Goal: Task Accomplishment & Management: Complete application form

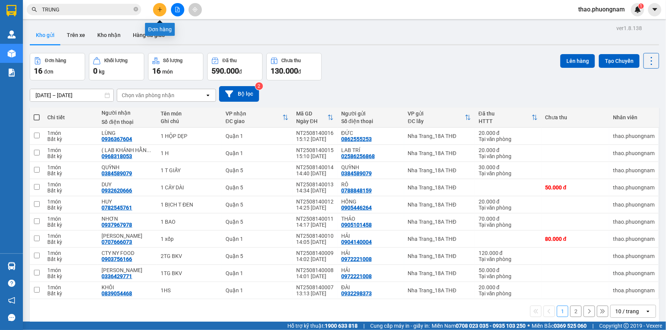
click at [161, 11] on icon "plus" at bounding box center [159, 9] width 5 height 5
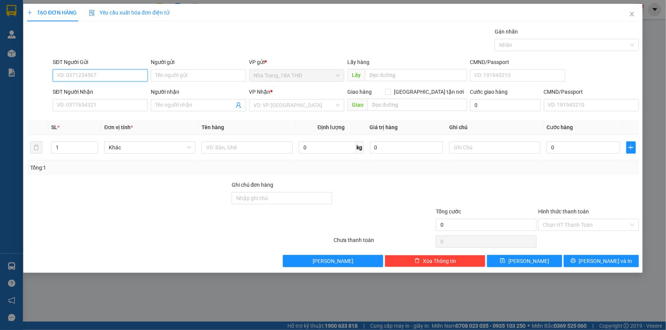
click at [77, 76] on input "SĐT Người Gửi" at bounding box center [100, 75] width 95 height 12
type input "0983824962"
click at [86, 89] on div "0983824962 - CÔ PHƯƠNG" at bounding box center [100, 91] width 86 height 8
type input "CÔ PHƯƠNG"
type input "0376805732"
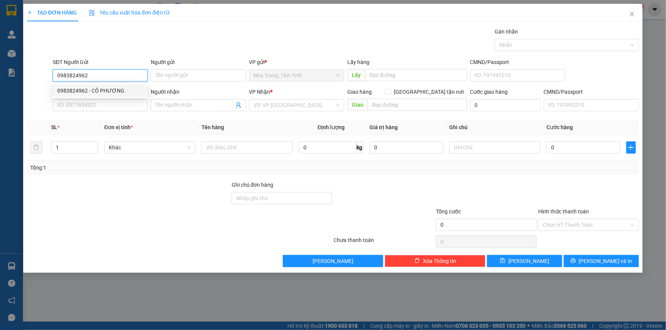
type input "LINH"
checkbox input "true"
type input "32 [PERSON_NAME], [GEOGRAPHIC_DATA], [GEOGRAPHIC_DATA] ( GTN: 60K)"
type input "60.000"
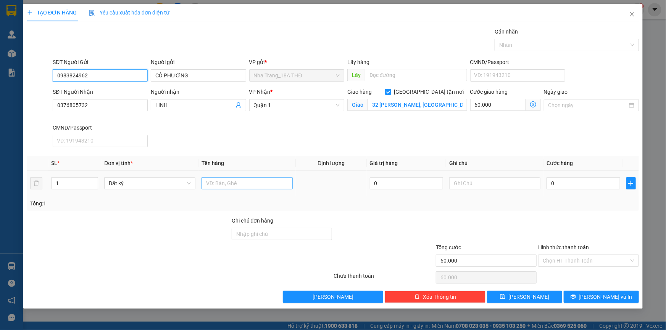
type input "0983824962"
click at [211, 180] on input "text" at bounding box center [246, 183] width 91 height 12
type input "1 HỒ SƠ"
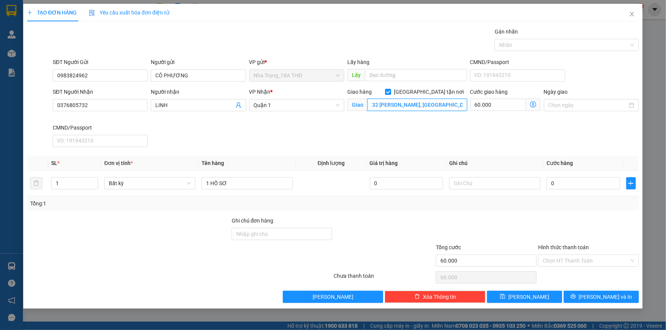
click at [385, 108] on input "32 [PERSON_NAME], [GEOGRAPHIC_DATA], [GEOGRAPHIC_DATA] ( GTN: 60K)" at bounding box center [417, 105] width 100 height 12
click at [438, 103] on input "32 [PERSON_NAME], [GEOGRAPHIC_DATA], [GEOGRAPHIC_DATA] ( GTN: 60K)" at bounding box center [417, 105] width 100 height 12
type input "32 [PERSON_NAME], [GEOGRAPHIC_DATA], [GEOGRAPHIC_DATA] (GTN: 60K)"
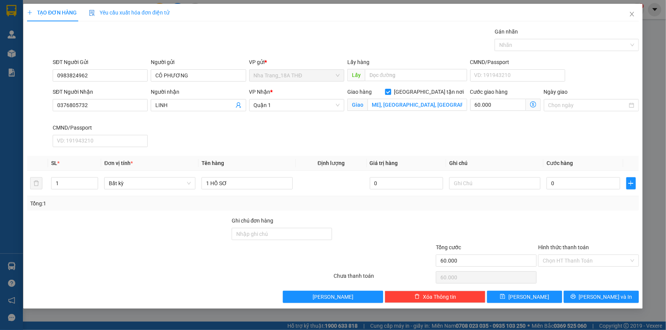
click at [530, 105] on icon "dollar-circle" at bounding box center [533, 104] width 6 height 6
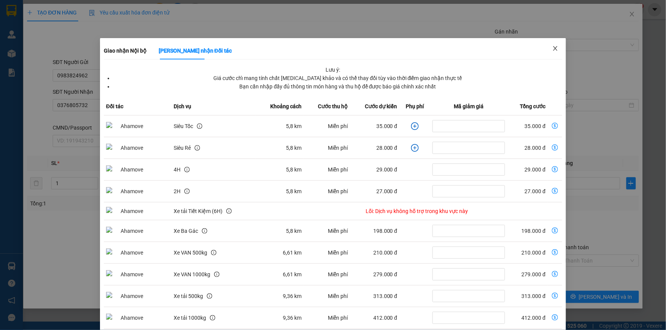
click at [552, 49] on icon "close" at bounding box center [555, 48] width 6 height 6
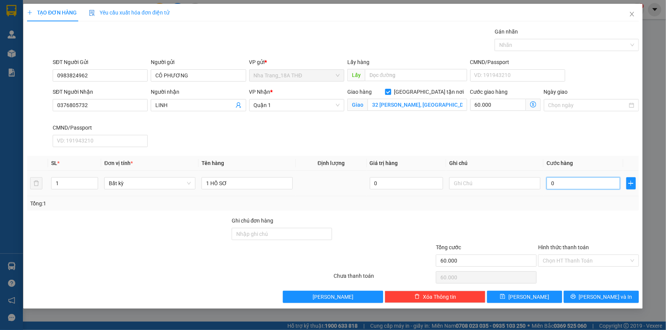
click at [559, 187] on input "0" at bounding box center [583, 183] width 74 height 12
type input "2"
type input "60.002"
type input "20"
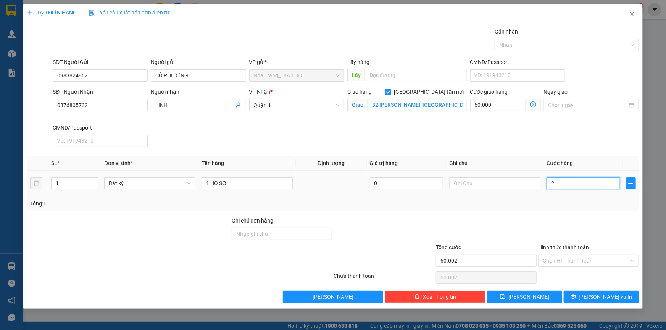
type input "60.020"
click at [504, 203] on div "Tổng: 1" at bounding box center [332, 204] width 605 height 8
type input "20.000"
type input "80.000"
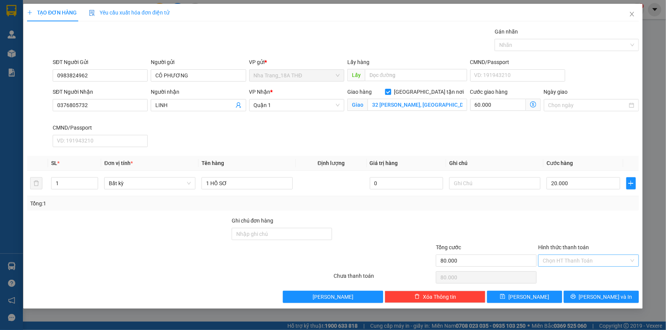
click at [584, 261] on input "Hình thức thanh toán" at bounding box center [585, 260] width 86 height 11
click at [572, 274] on div "Tại văn phòng" at bounding box center [588, 275] width 92 height 8
type input "0"
click at [583, 296] on button "[PERSON_NAME] và In" at bounding box center [600, 297] width 75 height 12
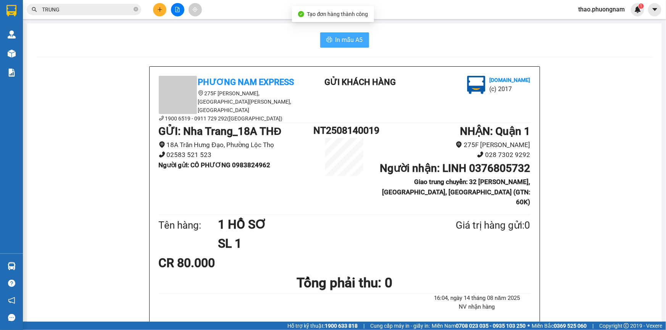
click at [339, 43] on span "In mẫu A5" at bounding box center [348, 40] width 27 height 10
click at [354, 40] on span "In mẫu A5" at bounding box center [348, 40] width 27 height 10
click at [81, 9] on input "TRUNG" at bounding box center [87, 9] width 90 height 8
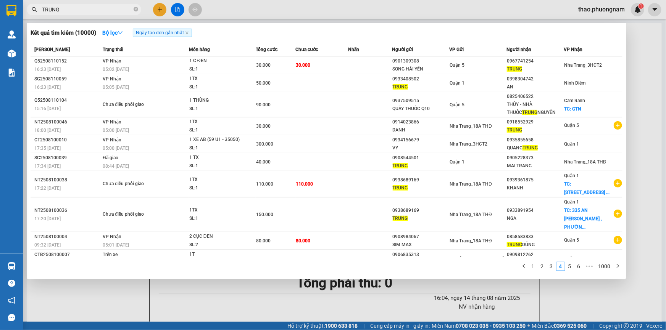
click at [81, 9] on input "TRUNG" at bounding box center [87, 9] width 90 height 8
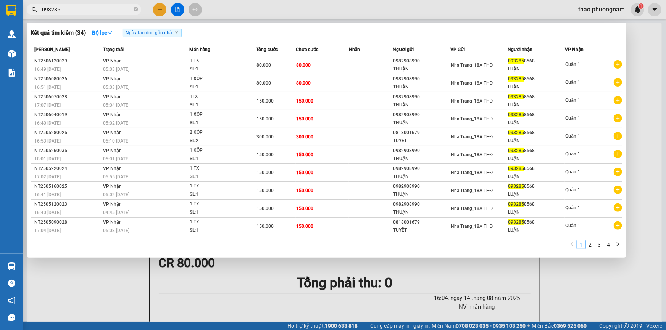
click at [155, 6] on div at bounding box center [333, 165] width 666 height 330
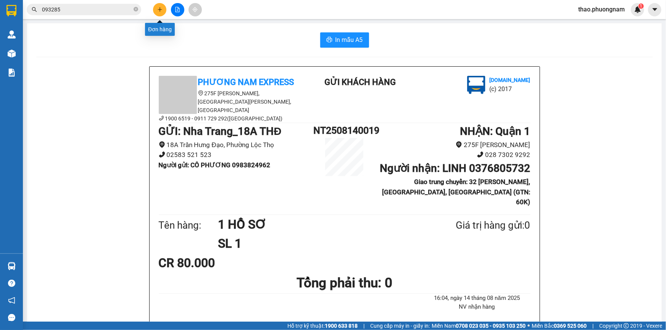
click at [155, 6] on button at bounding box center [159, 9] width 13 height 13
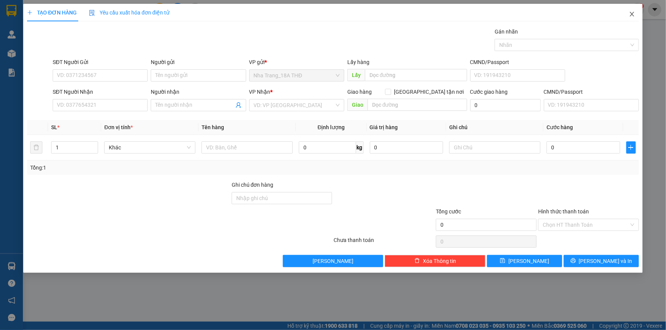
click at [630, 15] on icon "close" at bounding box center [632, 14] width 6 height 6
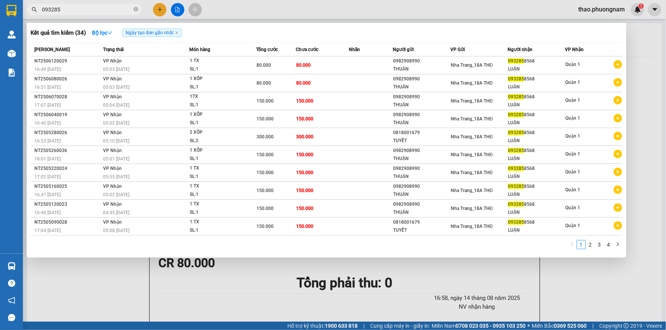
click at [82, 6] on input "093285" at bounding box center [87, 9] width 90 height 8
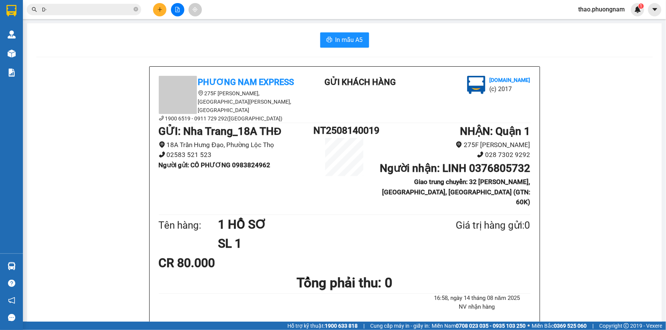
type input "D"
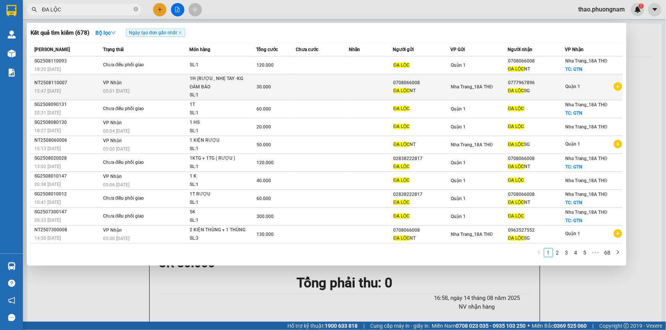
type input "ĐA LỘC"
click at [398, 84] on div "0708066008" at bounding box center [421, 83] width 56 height 8
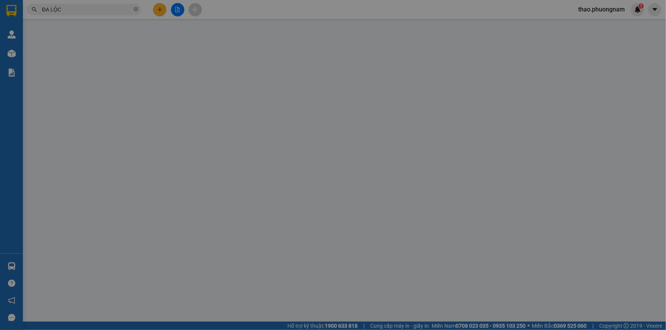
type input "0708066008"
type input "ĐA LỘC NT"
type input "0777967896"
type input "ĐA LỘC SG"
type input "30.000"
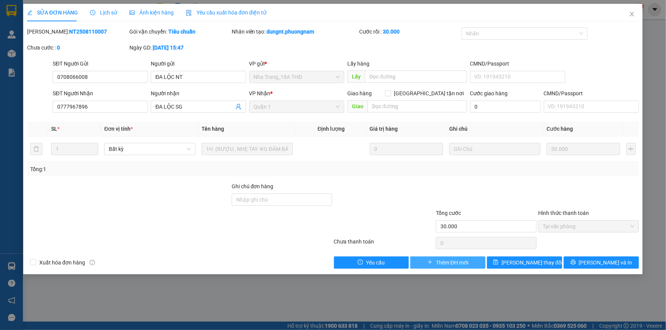
click at [439, 262] on span "Thêm ĐH mới" at bounding box center [452, 263] width 32 height 8
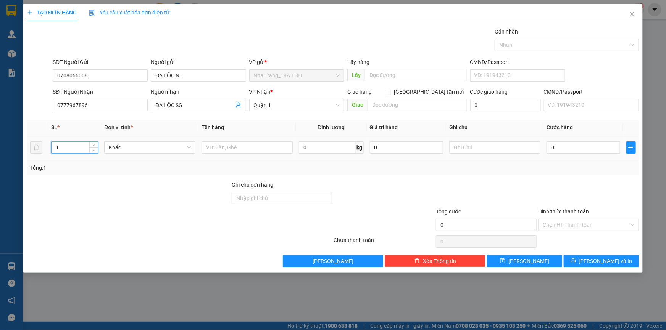
drag, startPoint x: 64, startPoint y: 152, endPoint x: 34, endPoint y: 137, distance: 34.1
click at [34, 137] on tr "1 Khác 0 kg 0 0" at bounding box center [333, 148] width 612 height 26
type input "5"
click at [229, 148] on input "text" at bounding box center [246, 148] width 91 height 12
type input "5 THÙNG GIẤY"
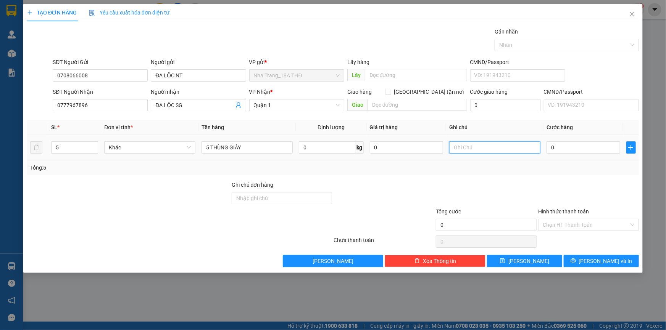
click at [480, 152] on input "text" at bounding box center [494, 148] width 91 height 12
type input "NHẸ TAY, KO ĐẢM BẢO"
click at [267, 144] on input "5 THÙNG GIẤY" at bounding box center [246, 148] width 91 height 12
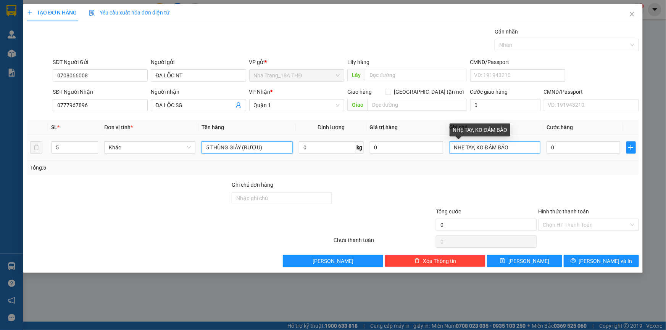
type input "5 THÙNG GIẤY (RƯỢU)"
click at [515, 147] on input "NHẸ TAY, KO ĐẢM BẢO" at bounding box center [494, 148] width 91 height 12
type input "NHẸ TAY, KO ĐẢM BẢO, KO KIỂM"
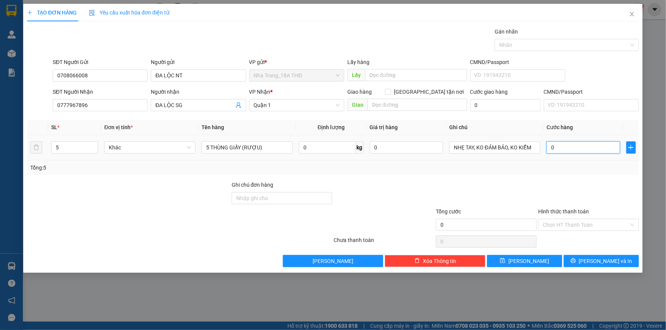
click at [570, 150] on input "0" at bounding box center [583, 148] width 74 height 12
type input "2"
type input "20"
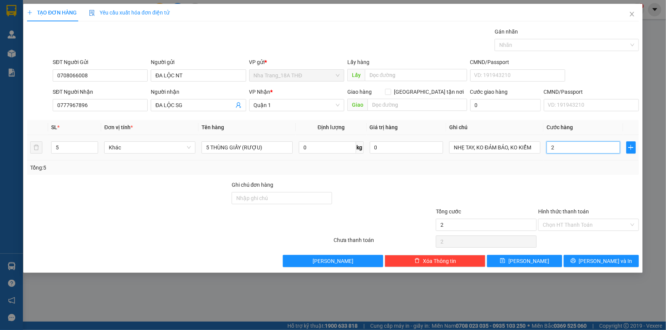
type input "20"
type input "200"
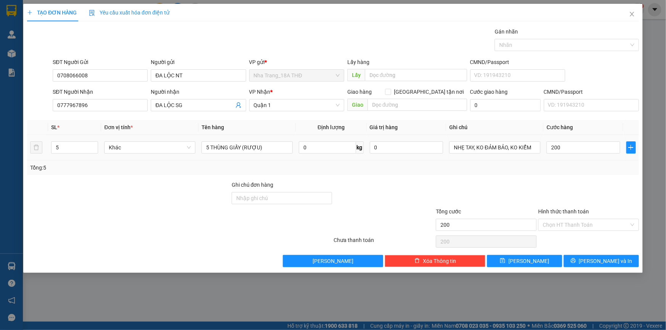
type input "200.000"
click at [568, 179] on div "Transit Pickup Surcharge Ids Transit Deliver Surcharge Ids Transit Deliver Surc…" at bounding box center [333, 147] width 612 height 240
click at [575, 228] on input "Hình thức thanh toán" at bounding box center [585, 224] width 86 height 11
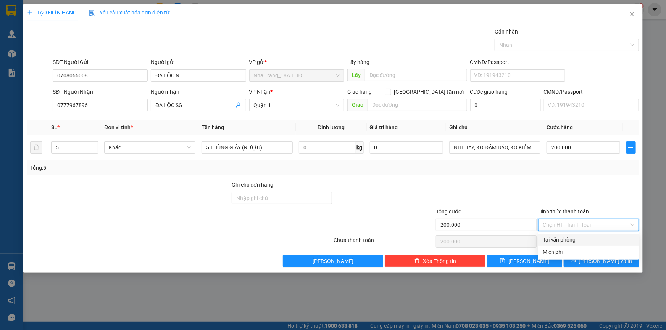
click at [574, 241] on div "Tại văn phòng" at bounding box center [588, 240] width 92 height 8
type input "0"
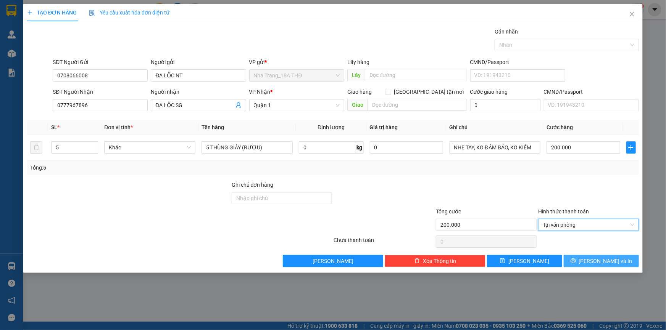
click at [585, 258] on button "[PERSON_NAME] và In" at bounding box center [600, 261] width 75 height 12
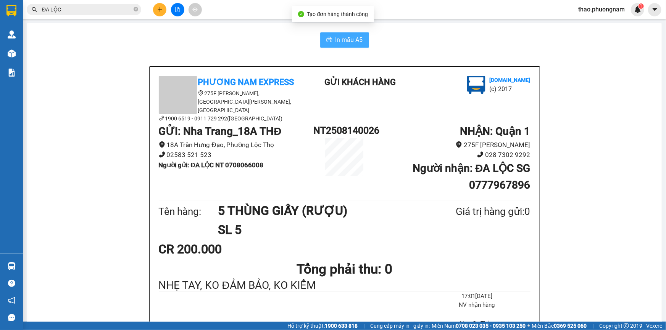
click at [329, 43] on icon "printer" at bounding box center [329, 40] width 6 height 6
